Goal: Navigation & Orientation: Find specific page/section

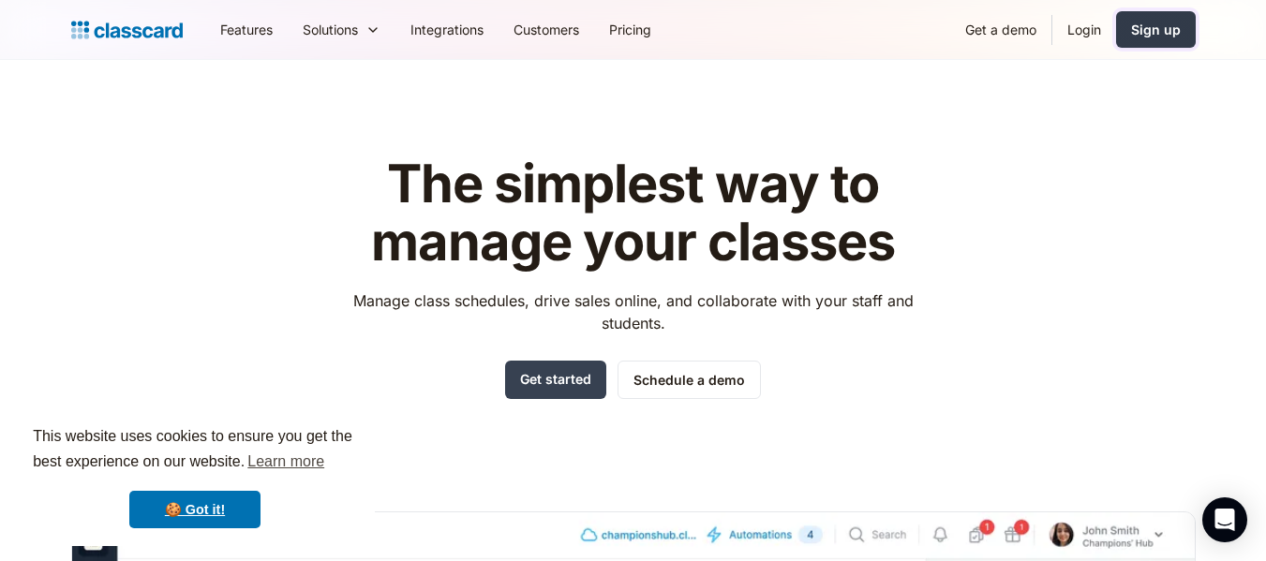
click at [1159, 42] on link "Sign up" at bounding box center [1156, 29] width 80 height 37
click at [1075, 32] on link "Login" at bounding box center [1084, 29] width 64 height 42
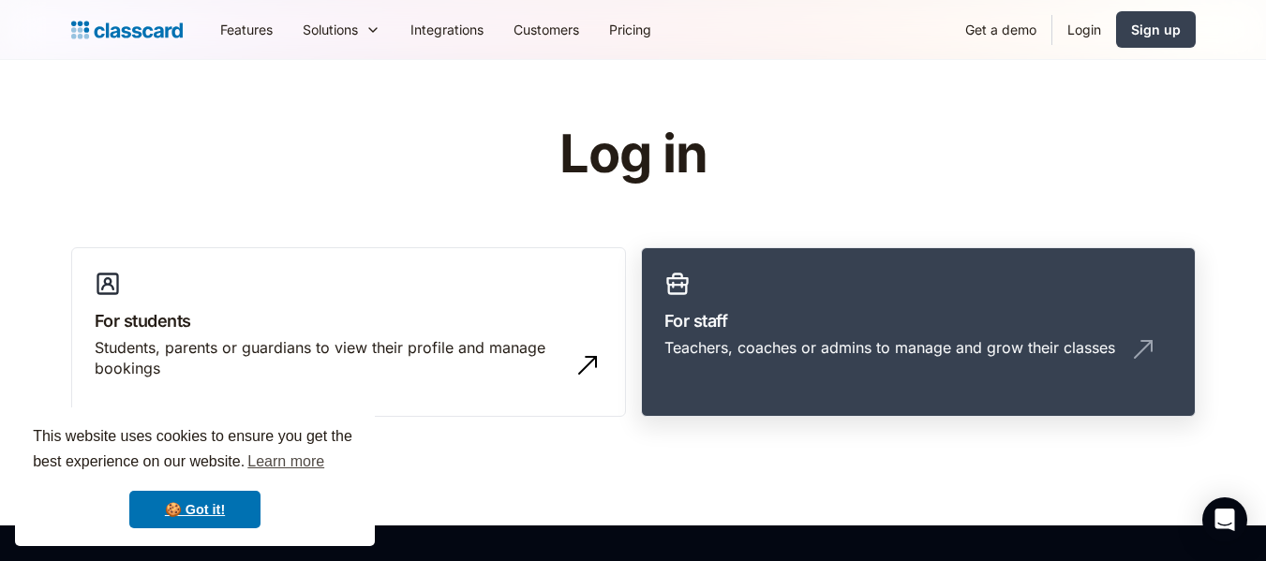
click at [867, 294] on link "For staff Teachers, coaches or admins to manage and grow their classes" at bounding box center [918, 332] width 555 height 170
